Goal: Complete application form

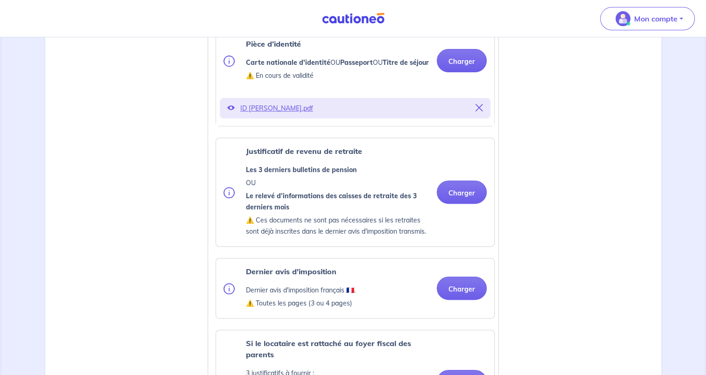
scroll to position [320, 0]
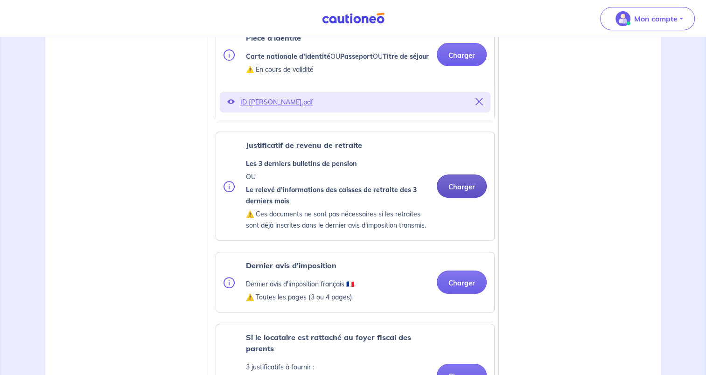
click at [468, 198] on button "Charger" at bounding box center [461, 185] width 50 height 23
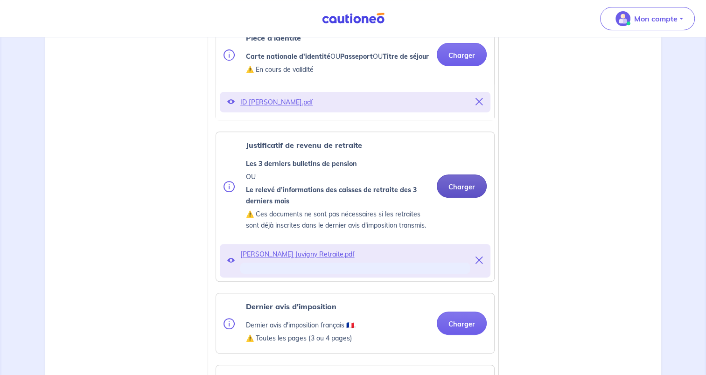
click at [471, 197] on button "Charger" at bounding box center [461, 185] width 50 height 23
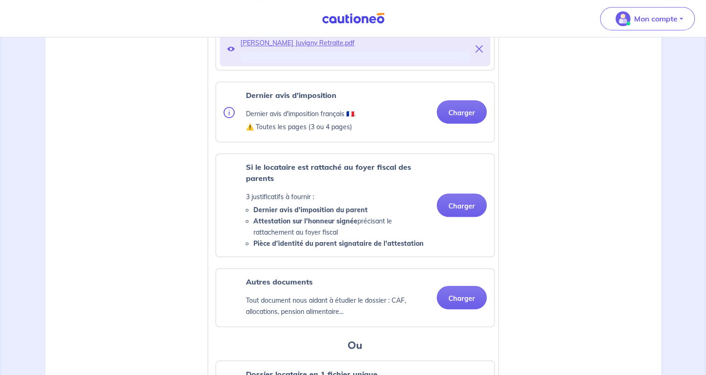
scroll to position [533, 0]
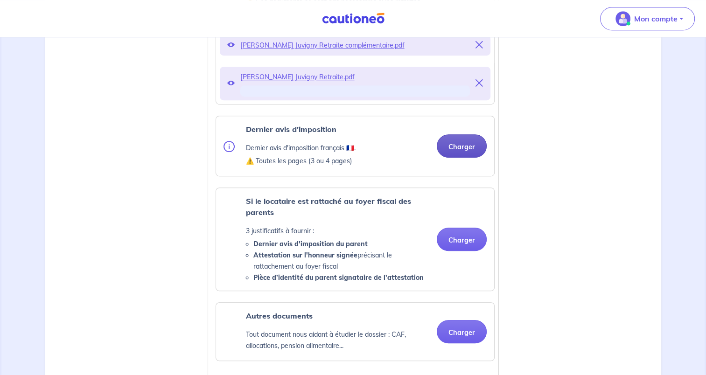
click at [472, 158] on button "Charger" at bounding box center [461, 145] width 50 height 23
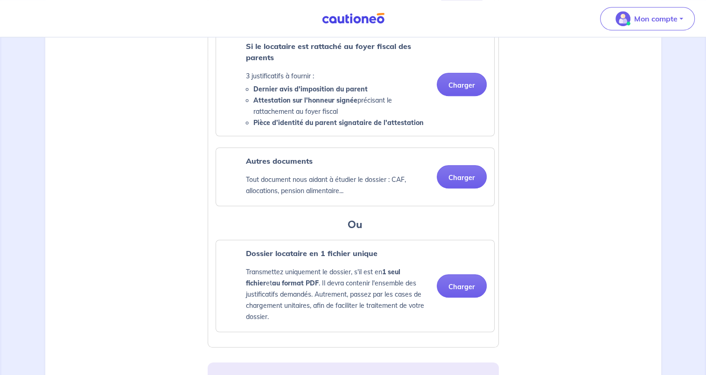
scroll to position [688, 0]
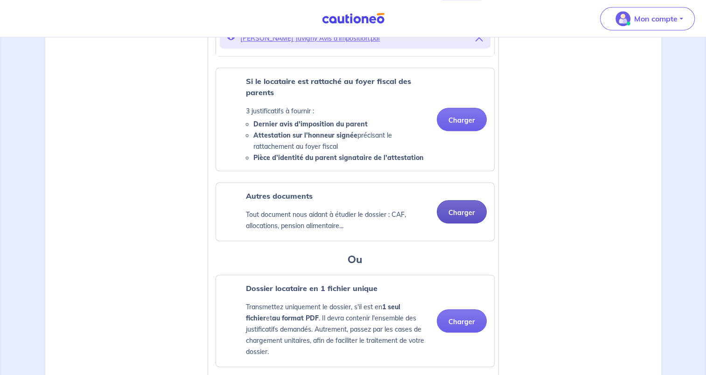
click at [450, 216] on button "Charger" at bounding box center [461, 211] width 50 height 23
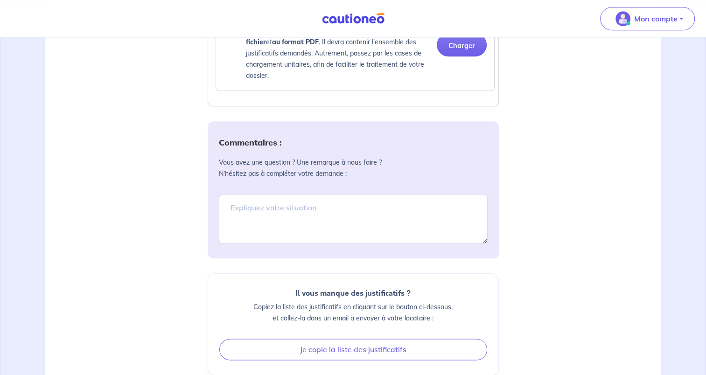
scroll to position [1052, 0]
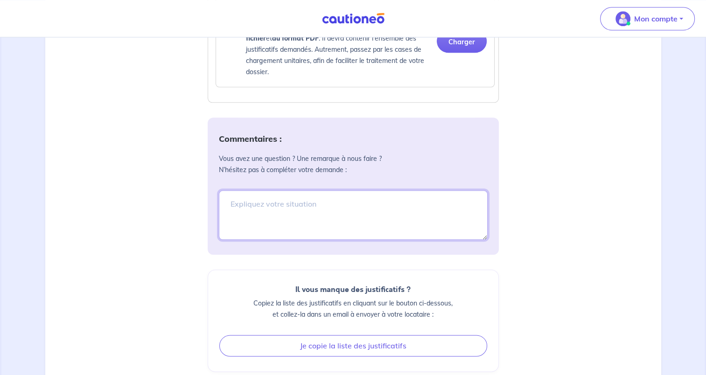
click at [317, 213] on textarea at bounding box center [353, 214] width 269 height 49
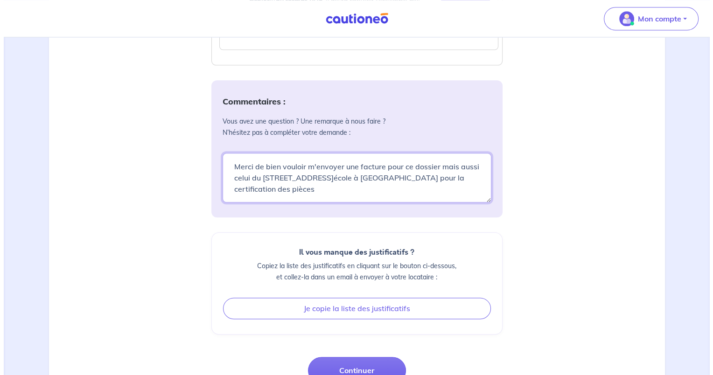
scroll to position [1164, 0]
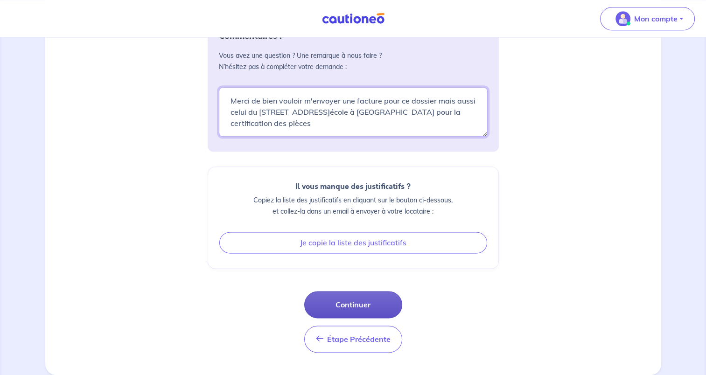
type textarea "Merci de bien vouloir m'envoyer une facture pour ce dossier mais aussi celui du…"
click at [372, 306] on button "Continuer" at bounding box center [353, 304] width 98 height 27
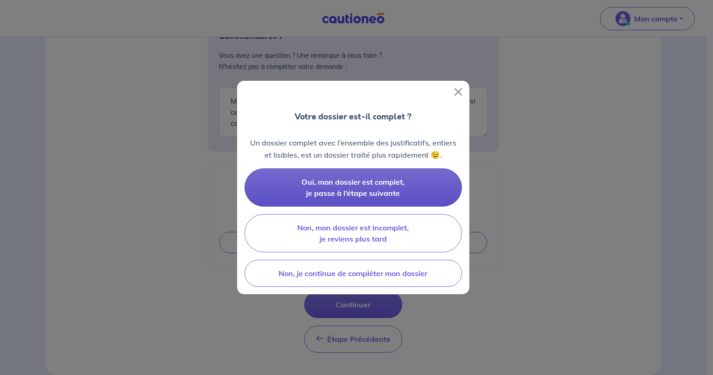
click at [415, 186] on button "Oui, mon dossier est complet, je passe à l’étape suivante" at bounding box center [352, 187] width 217 height 38
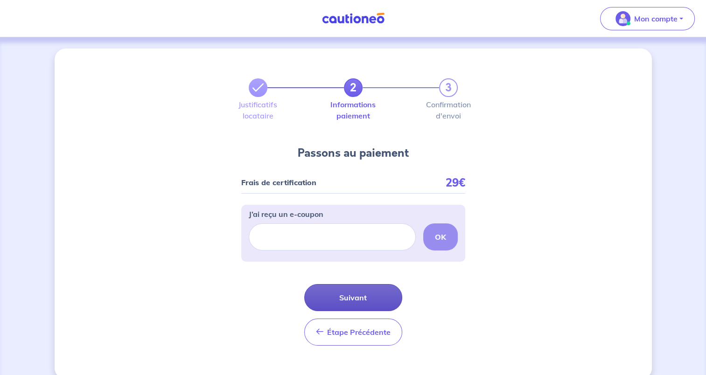
click at [362, 293] on button "Suivant" at bounding box center [353, 297] width 98 height 27
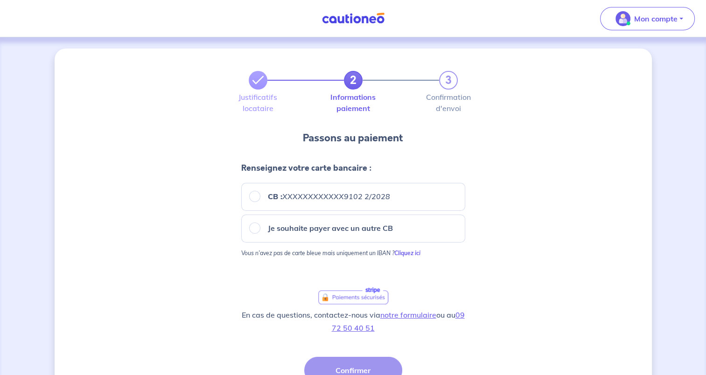
click at [285, 204] on div "CB : XXXXXXXXXXXX9102 2/2028" at bounding box center [353, 197] width 224 height 28
click at [257, 199] on input "CB : XXXXXXXXXXXX9102 2/2028" at bounding box center [254, 196] width 11 height 11
radio input "true"
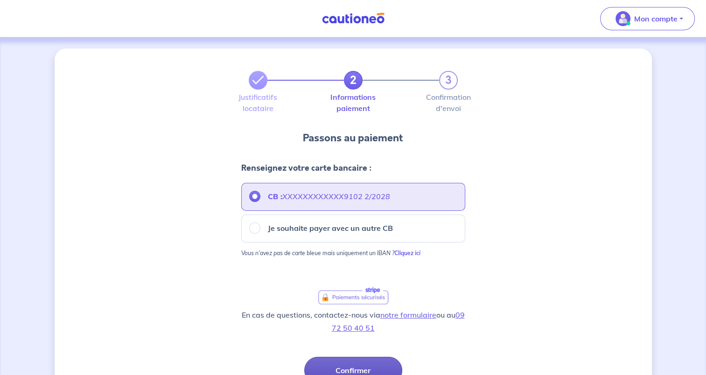
click at [361, 360] on button "Confirmer" at bounding box center [353, 370] width 98 height 27
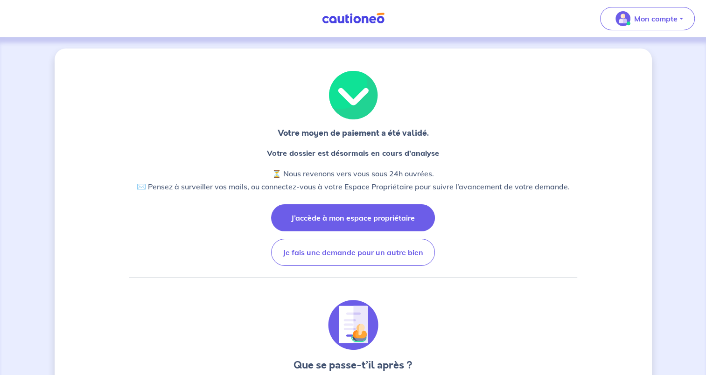
click at [379, 216] on button "J’accède à mon espace propriétaire" at bounding box center [353, 217] width 164 height 27
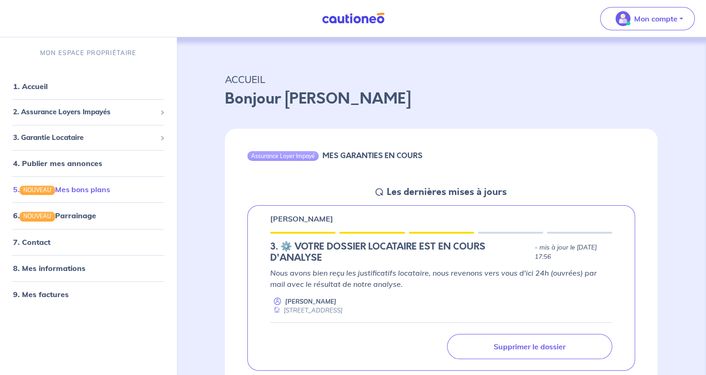
click at [77, 194] on link "5. NOUVEAU Mes bons plans" at bounding box center [61, 189] width 97 height 9
click at [56, 293] on link "9. Mes factures" at bounding box center [40, 294] width 54 height 9
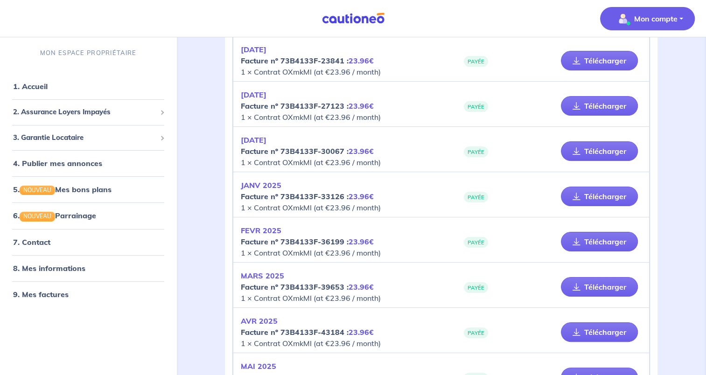
scroll to position [415, 0]
